Goal: Check status: Check status

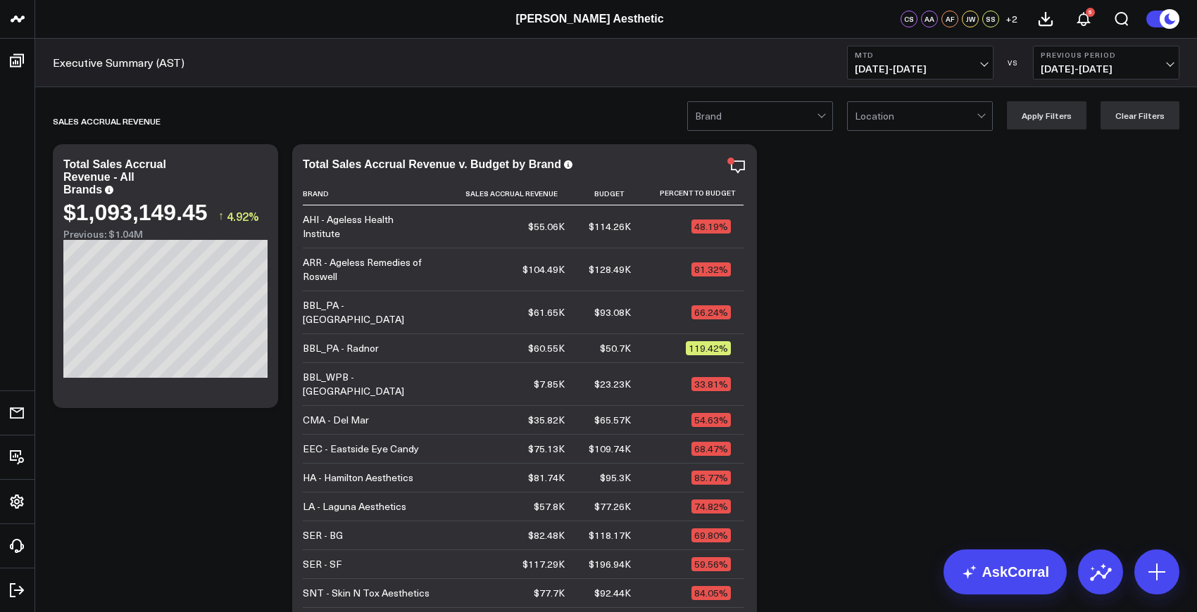
click at [931, 65] on span "[DATE] - [DATE]" at bounding box center [920, 68] width 131 height 11
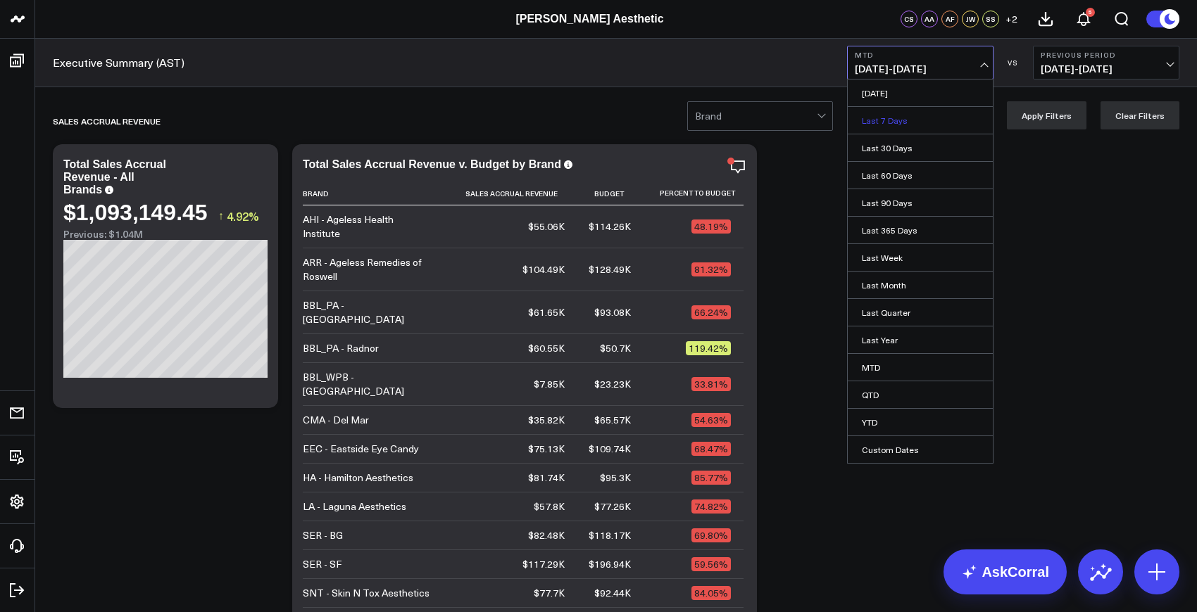
click at [884, 125] on link "Last 7 Days" at bounding box center [920, 120] width 145 height 27
